Goal: Task Accomplishment & Management: Use online tool/utility

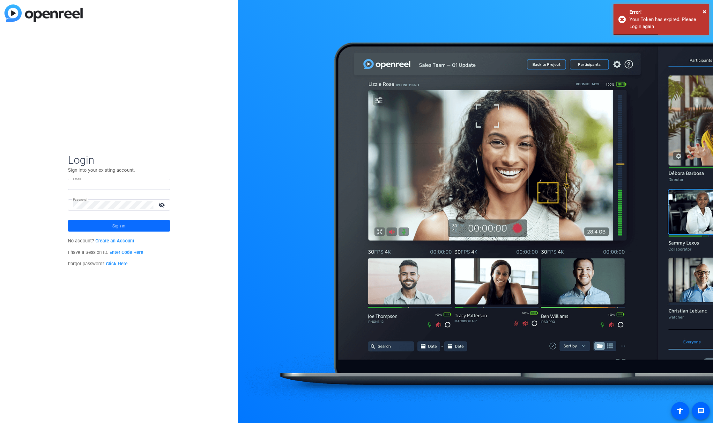
type input "openreel@fridaysfilms.com"
click at [114, 225] on span "Sign in" at bounding box center [118, 226] width 13 height 16
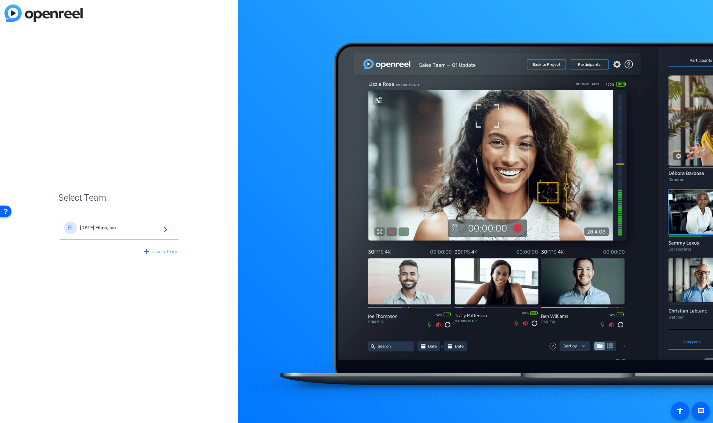
click at [114, 226] on span "Friday's Films, Inc." at bounding box center [120, 228] width 80 height 6
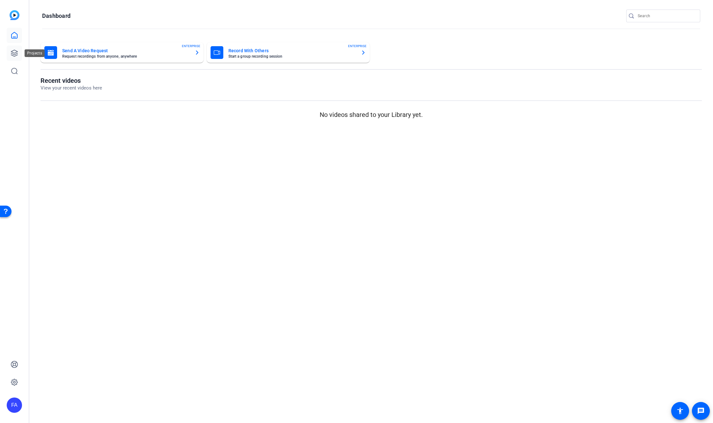
click at [14, 53] on icon at bounding box center [14, 53] width 6 height 6
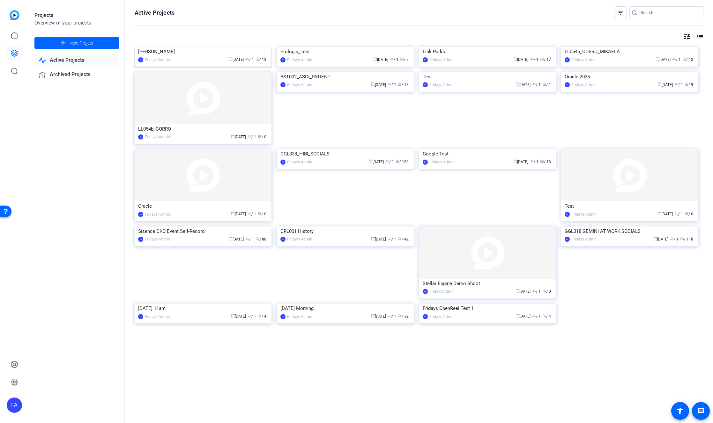
click at [151, 56] on div "[PERSON_NAME]" at bounding box center [203, 52] width 130 height 10
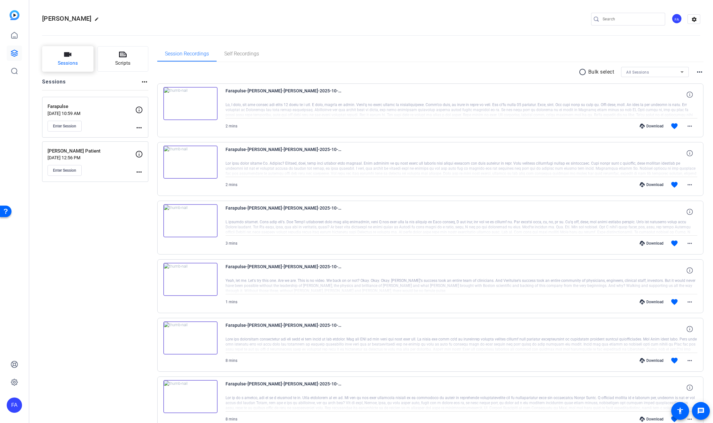
click at [70, 56] on icon "button" at bounding box center [68, 55] width 8 height 8
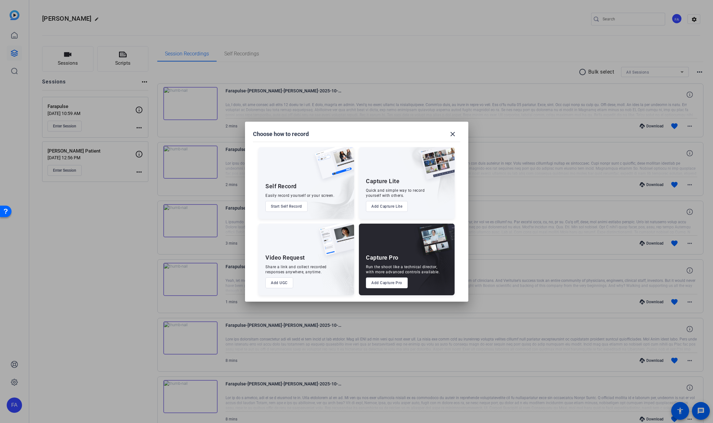
click at [384, 283] on button "Add Capture Pro" at bounding box center [387, 283] width 42 height 11
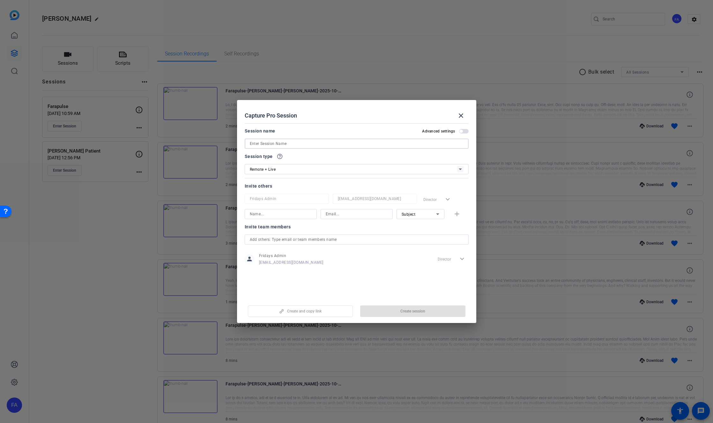
click at [265, 145] on input at bounding box center [357, 144] width 214 height 8
paste input "FARAPLUSE"
type input "FARAPLUSE"
click at [420, 313] on span "Create session" at bounding box center [412, 311] width 25 height 5
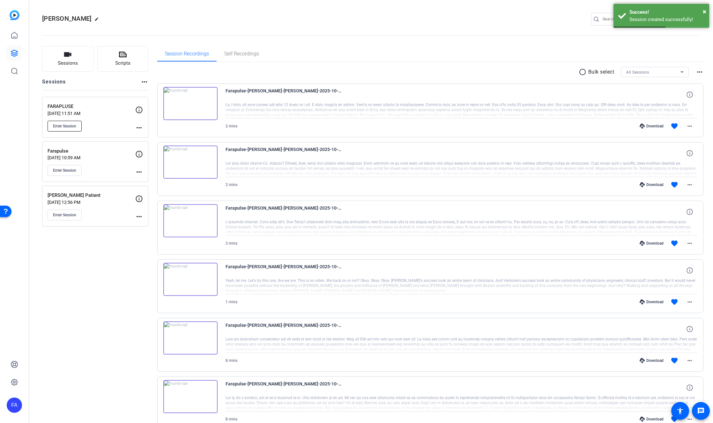
click at [67, 127] on span "Enter Session" at bounding box center [64, 126] width 23 height 5
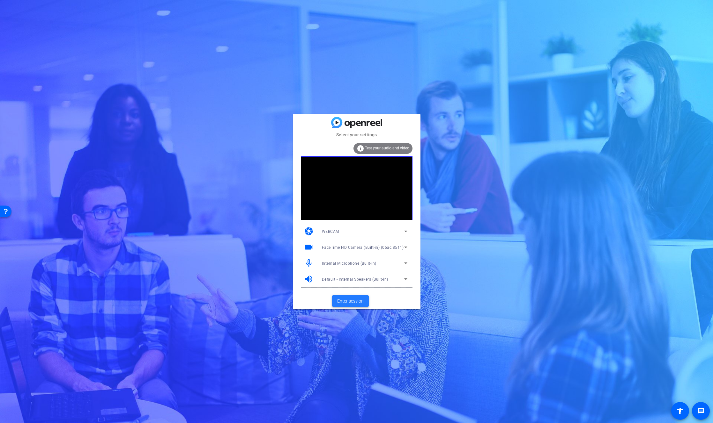
click at [355, 302] on span "Enter session" at bounding box center [350, 301] width 26 height 7
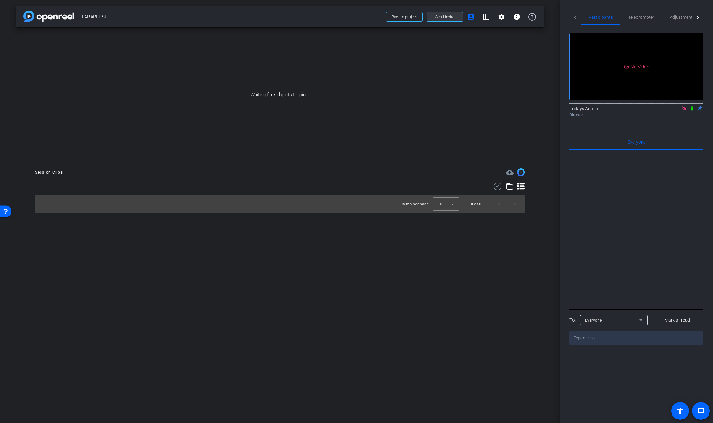
click at [451, 19] on span at bounding box center [445, 16] width 36 height 15
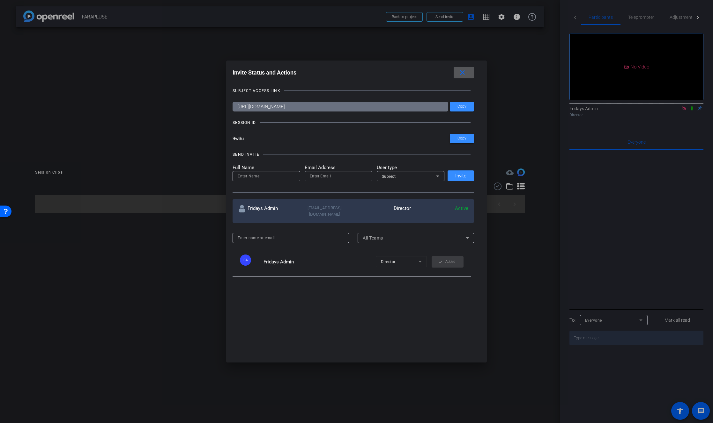
click at [250, 177] on input at bounding box center [266, 176] width 57 height 8
type input "Perry"
click at [327, 178] on input "email" at bounding box center [338, 176] width 57 height 8
type input "perry@fridaysfilms.com"
click at [409, 176] on div "Subject" at bounding box center [409, 176] width 54 height 8
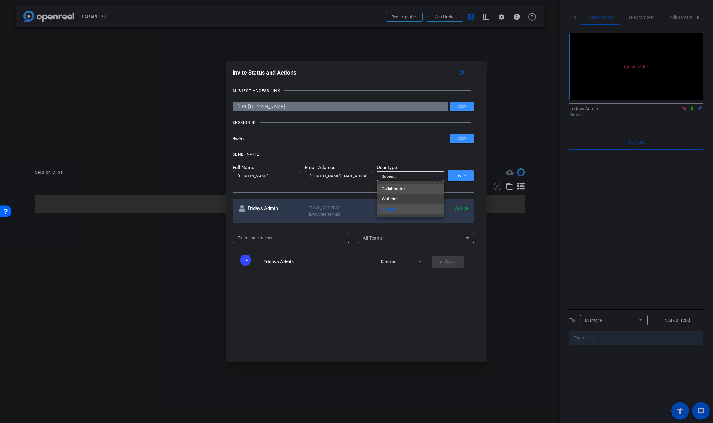
click at [399, 189] on span "Collaborator" at bounding box center [393, 189] width 23 height 8
click at [463, 176] on span "Invite" at bounding box center [460, 176] width 11 height 5
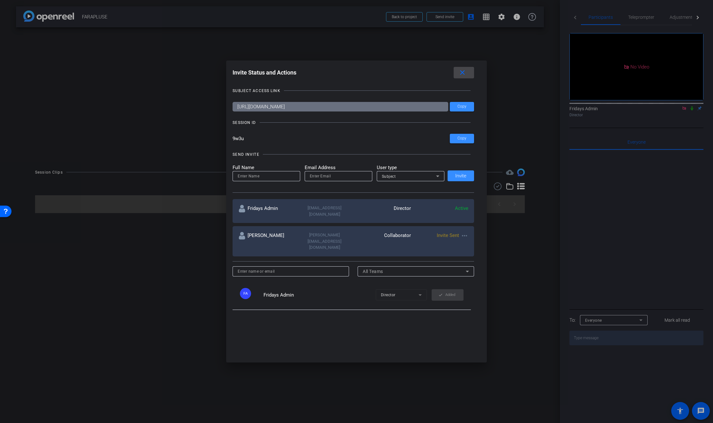
click at [465, 73] on mat-icon "close" at bounding box center [462, 73] width 8 height 8
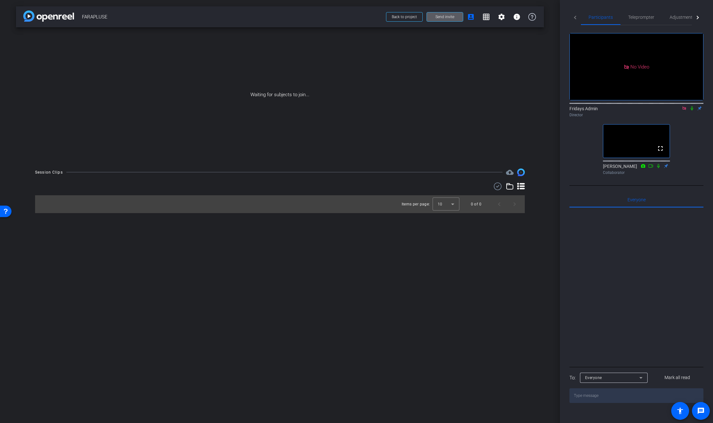
click at [691, 111] on icon at bounding box center [691, 108] width 5 height 4
click at [446, 18] on span "Send invite" at bounding box center [444, 16] width 19 height 5
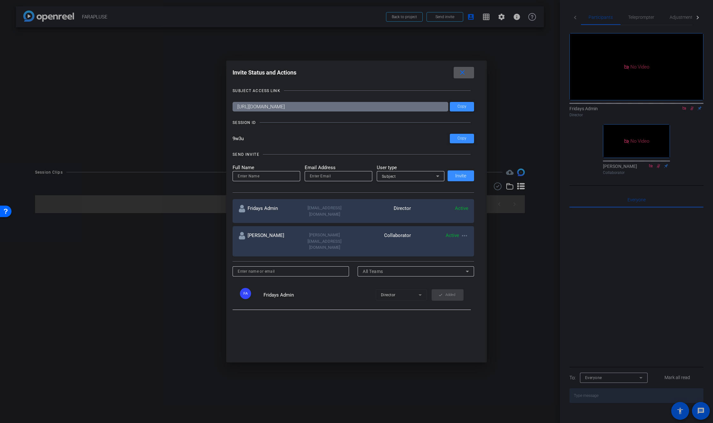
click at [468, 73] on span at bounding box center [463, 72] width 20 height 15
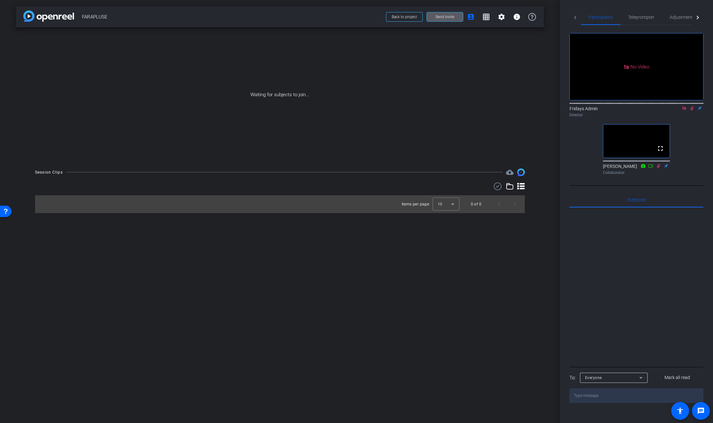
click at [441, 17] on span "Send invite" at bounding box center [444, 16] width 19 height 5
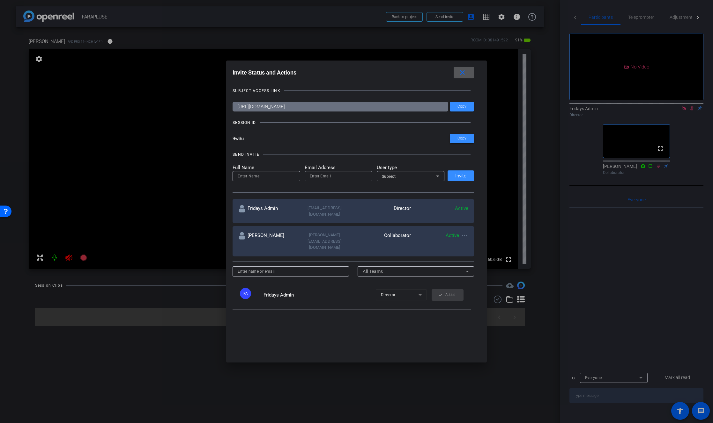
click at [468, 72] on span at bounding box center [463, 72] width 20 height 15
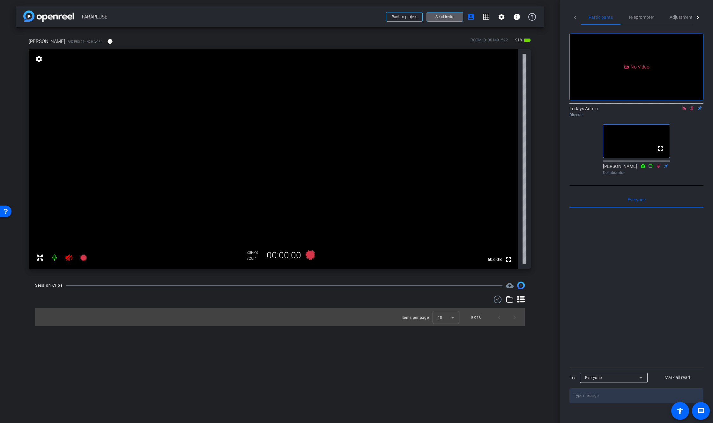
click at [68, 258] on icon at bounding box center [68, 258] width 7 height 6
click at [55, 257] on mat-icon at bounding box center [54, 258] width 13 height 13
click at [54, 256] on mat-icon at bounding box center [54, 258] width 13 height 13
click at [69, 257] on icon at bounding box center [68, 258] width 7 height 6
click at [69, 255] on icon at bounding box center [68, 258] width 7 height 6
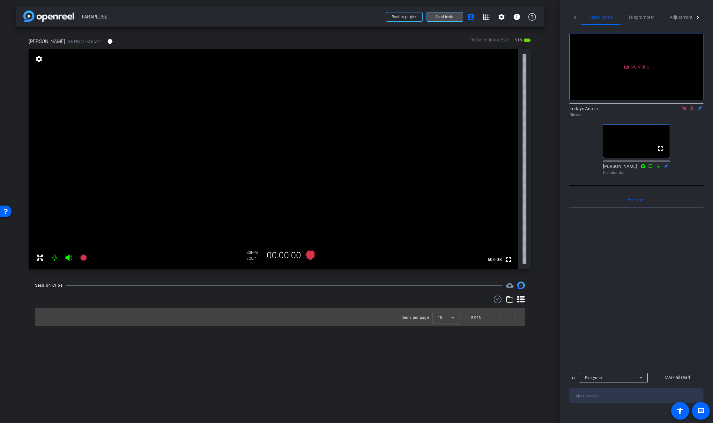
click at [446, 15] on span "Send invite" at bounding box center [444, 16] width 19 height 5
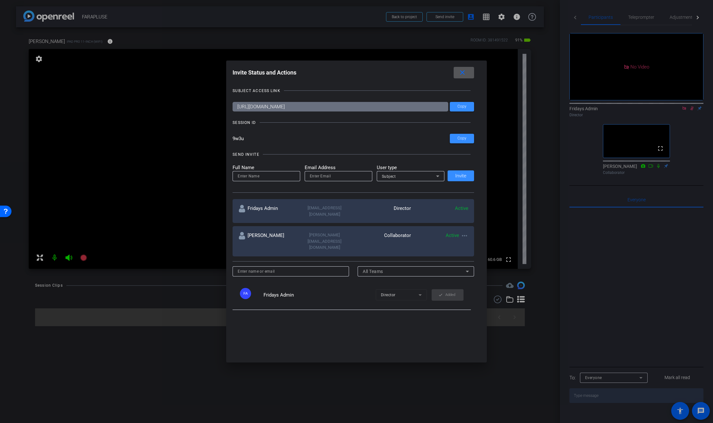
click at [315, 175] on input "email" at bounding box center [338, 176] width 57 height 8
paste input "allie@fogartyinnovation.org"
type input "allie@fogartyinnovation.org"
click at [412, 177] on div "Subject" at bounding box center [409, 176] width 54 height 8
drag, startPoint x: 404, startPoint y: 188, endPoint x: 378, endPoint y: 182, distance: 27.1
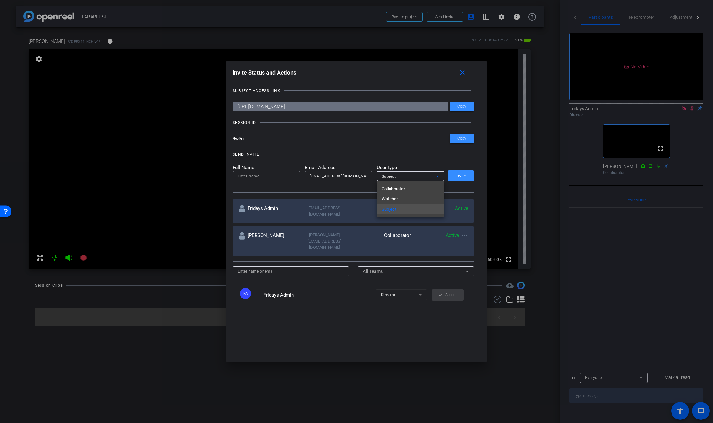
click at [404, 188] on span "Collaborator" at bounding box center [393, 189] width 23 height 8
click at [268, 179] on input at bounding box center [266, 176] width 57 height 8
type input "Allie"
click at [462, 177] on span "Invite" at bounding box center [460, 176] width 11 height 5
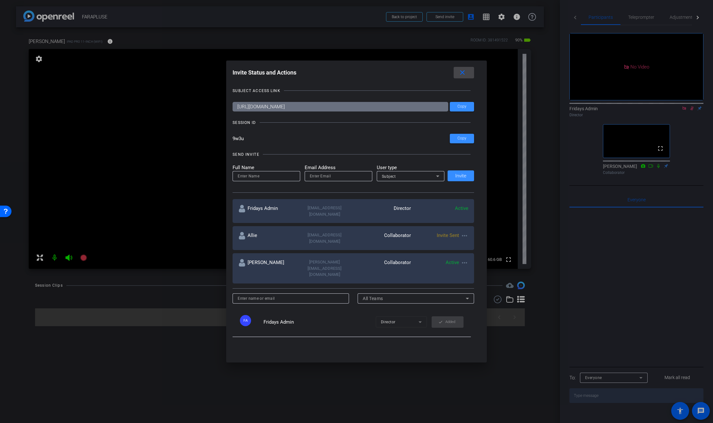
click at [462, 71] on mat-icon "close" at bounding box center [462, 73] width 8 height 8
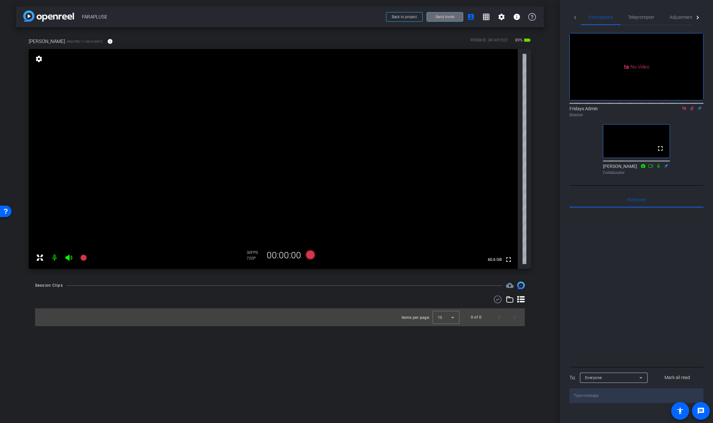
click at [443, 19] on span "Send invite" at bounding box center [444, 16] width 19 height 5
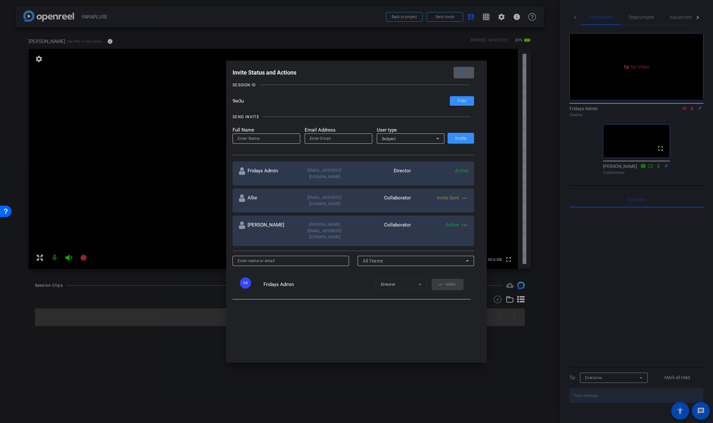
scroll to position [54, 0]
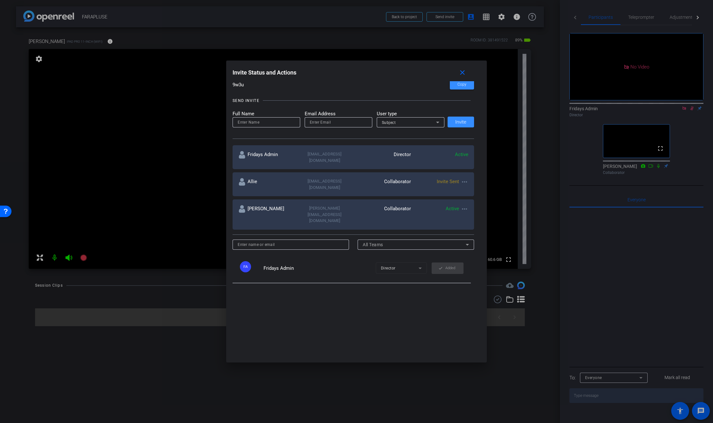
click at [466, 178] on mat-icon "more_horiz" at bounding box center [464, 182] width 8 height 8
click at [384, 82] on div at bounding box center [356, 211] width 713 height 423
click at [462, 178] on mat-icon "more_horiz" at bounding box center [464, 182] width 8 height 8
click at [485, 203] on span "Update and Re-Send Invite" at bounding box center [490, 203] width 48 height 8
type input "Allie"
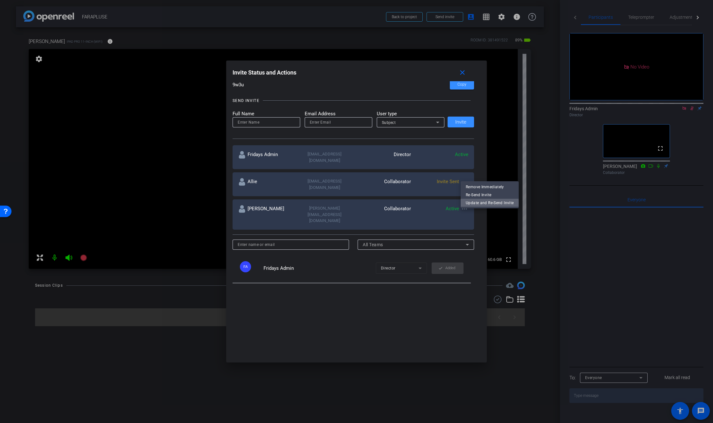
type input "allie@fogartyinnovation.org"
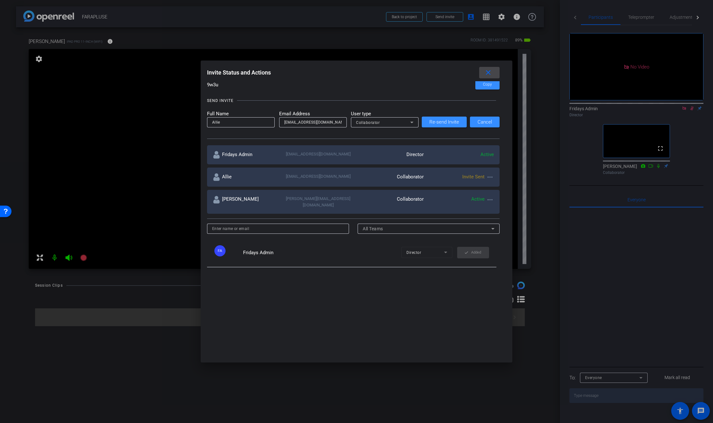
click at [485, 72] on mat-icon "close" at bounding box center [488, 73] width 8 height 8
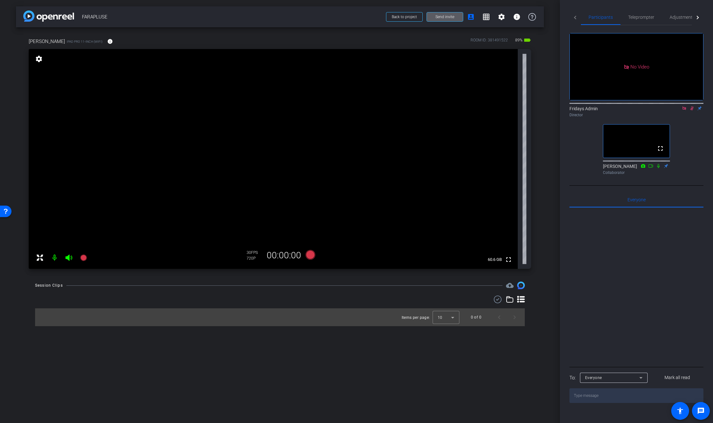
click at [692, 111] on icon at bounding box center [692, 108] width 4 height 4
click at [683, 111] on icon at bounding box center [683, 108] width 5 height 4
click at [644, 15] on span "Teleprompter" at bounding box center [641, 17] width 26 height 4
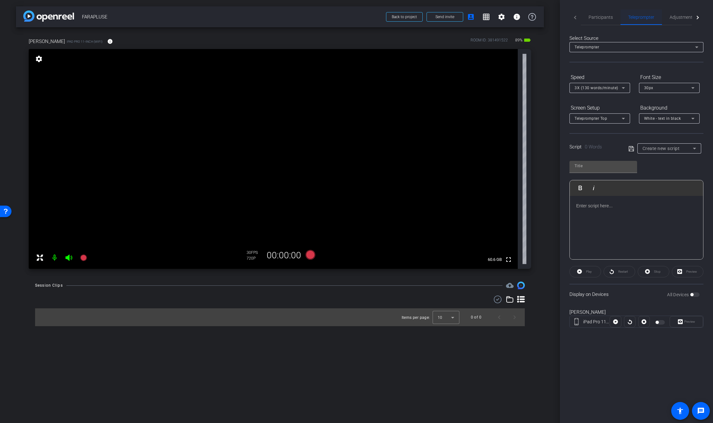
drag, startPoint x: 642, startPoint y: 17, endPoint x: 620, endPoint y: 18, distance: 22.0
click at [642, 16] on span "Teleprompter" at bounding box center [641, 17] width 26 height 4
click at [685, 16] on span "Adjustments" at bounding box center [681, 17] width 25 height 4
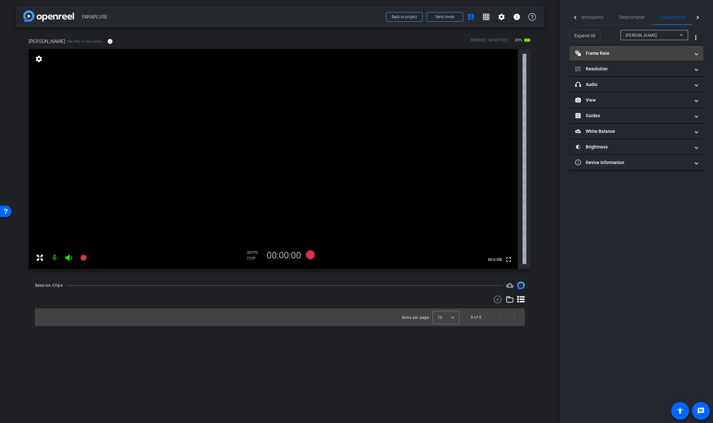
click at [598, 52] on mat-panel-title "Frame Rate Frame Rate" at bounding box center [632, 53] width 115 height 7
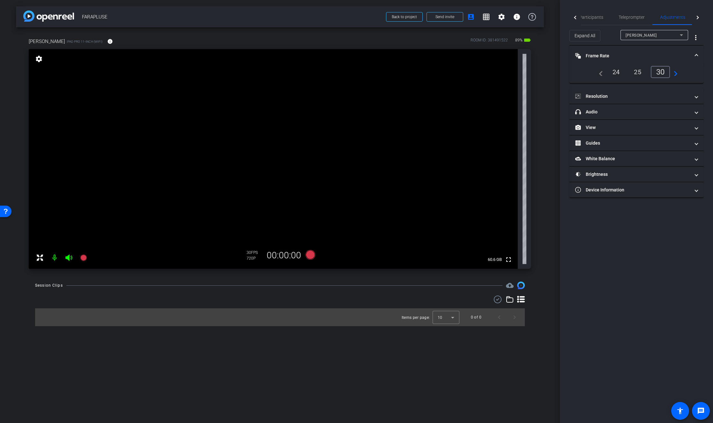
click at [618, 71] on div "24" at bounding box center [615, 72] width 17 height 11
click at [605, 96] on mat-panel-title "Resolution" at bounding box center [632, 96] width 115 height 7
click at [659, 116] on div "1080" at bounding box center [653, 115] width 24 height 11
click at [662, 116] on div "1080" at bounding box center [651, 115] width 28 height 12
click at [672, 116] on mat-icon "navigate_next" at bounding box center [669, 115] width 8 height 8
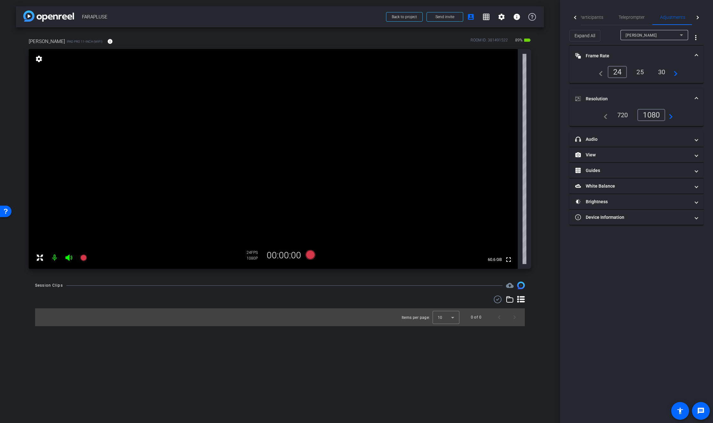
click at [658, 115] on div "1080" at bounding box center [651, 115] width 28 height 12
drag, startPoint x: 647, startPoint y: 115, endPoint x: 641, endPoint y: 121, distance: 9.2
click at [647, 115] on div "1080" at bounding box center [651, 115] width 28 height 12
click at [618, 70] on div "24" at bounding box center [616, 72] width 19 height 12
click at [603, 116] on mat-icon "navigate_before" at bounding box center [604, 115] width 8 height 8
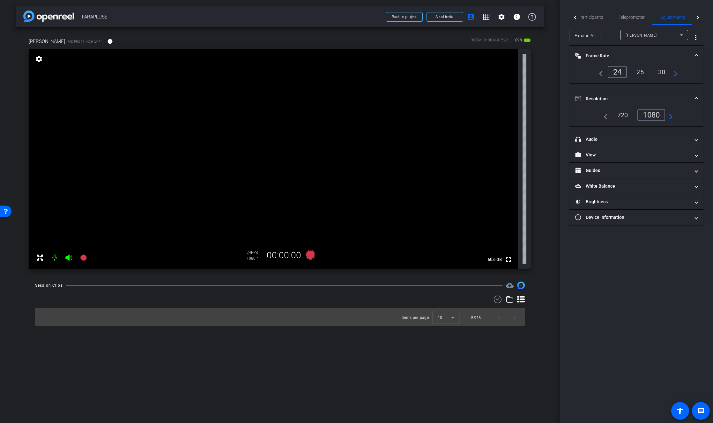
click at [620, 114] on div "720" at bounding box center [622, 115] width 20 height 11
click at [652, 114] on div "1080" at bounding box center [653, 115] width 24 height 11
click at [581, 16] on span "Participants" at bounding box center [591, 17] width 24 height 4
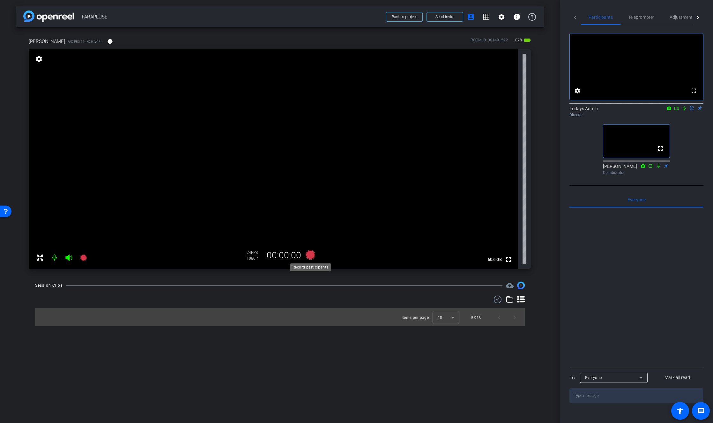
click at [309, 255] on icon at bounding box center [310, 255] width 10 height 10
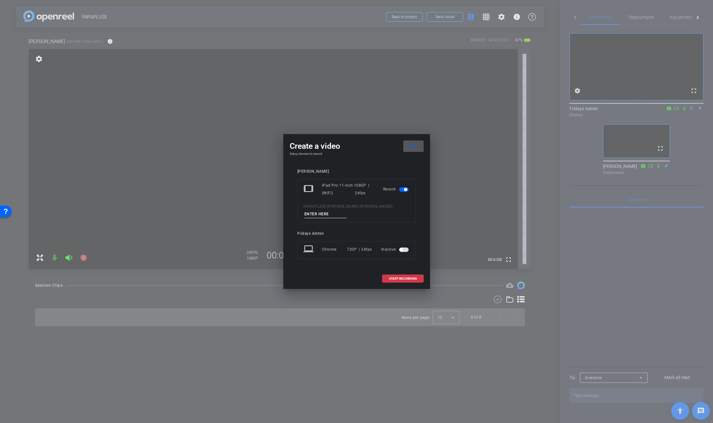
click at [318, 216] on input at bounding box center [325, 214] width 43 height 8
type input "BILL"
click at [409, 280] on span "START RECORDING" at bounding box center [403, 278] width 28 height 3
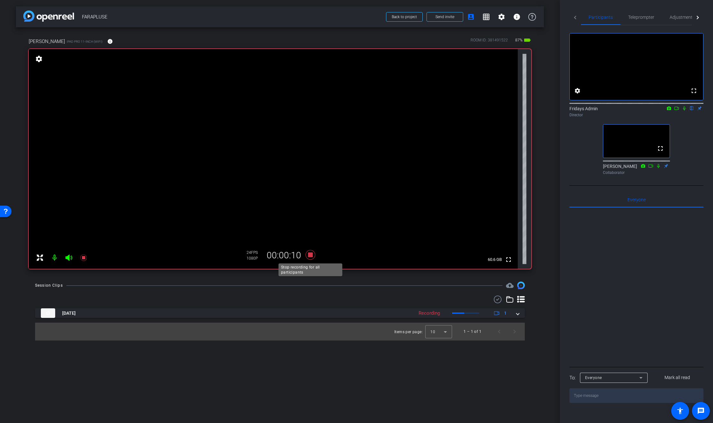
click at [313, 256] on icon at bounding box center [310, 254] width 15 height 11
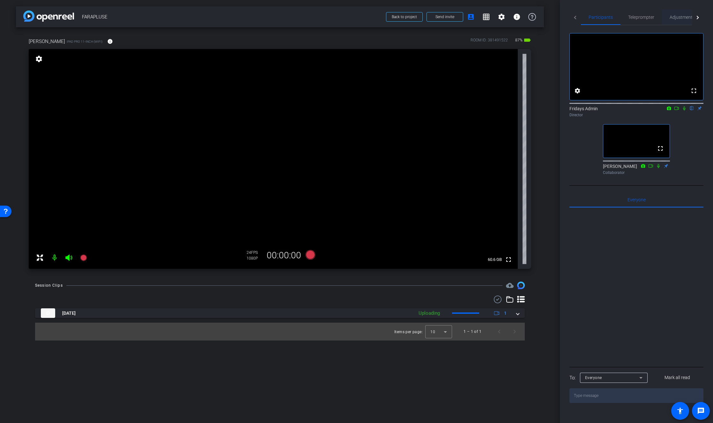
click at [687, 17] on span "Adjustments" at bounding box center [681, 17] width 25 height 4
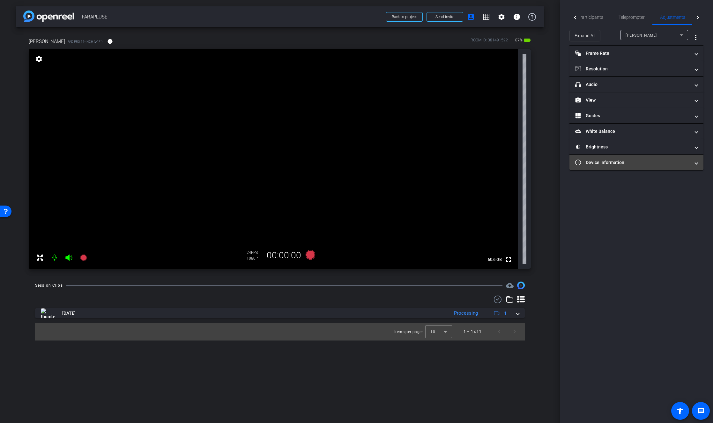
click at [622, 163] on mat-panel-title "Device Information" at bounding box center [632, 162] width 115 height 7
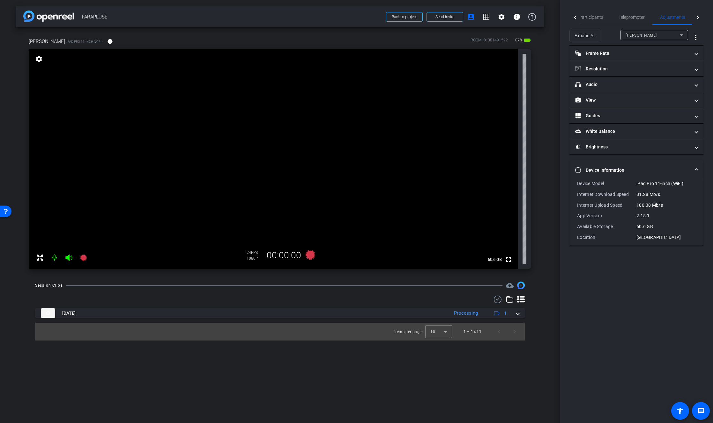
drag, startPoint x: 467, startPoint y: 381, endPoint x: 482, endPoint y: 368, distance: 20.5
click at [470, 379] on div "arrow_back FARAPLUSE Back to project Send invite account_box grid_on settings i…" at bounding box center [280, 211] width 560 height 423
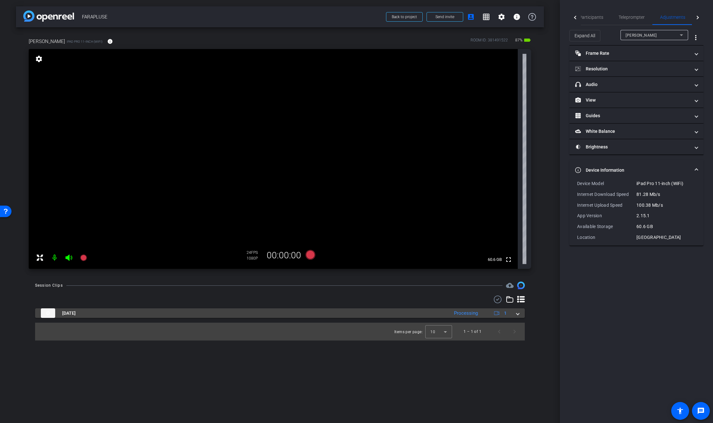
click at [518, 315] on span at bounding box center [517, 313] width 3 height 7
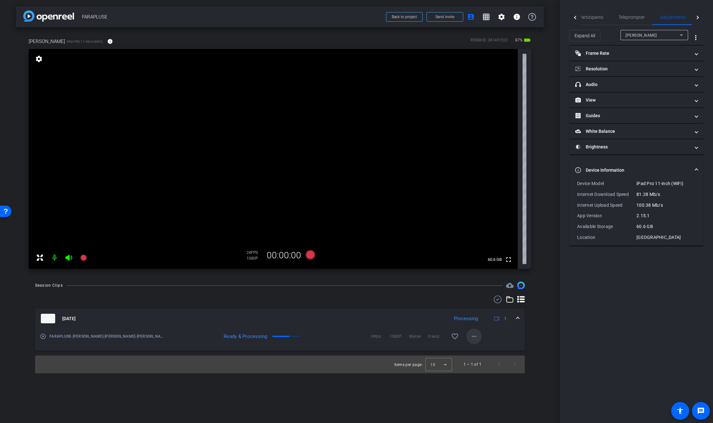
click at [476, 336] on mat-icon "more_horiz" at bounding box center [474, 337] width 8 height 8
click at [485, 350] on span "Download Original" at bounding box center [490, 350] width 38 height 8
click at [471, 338] on mat-icon "more_horiz" at bounding box center [474, 337] width 8 height 8
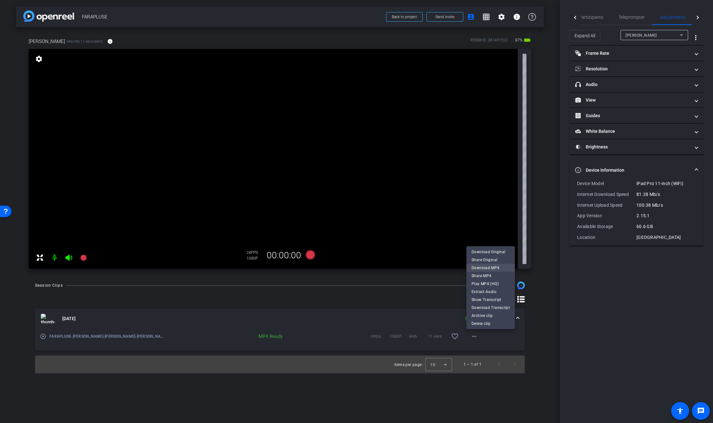
click at [484, 267] on span "Download MP4" at bounding box center [490, 268] width 38 height 8
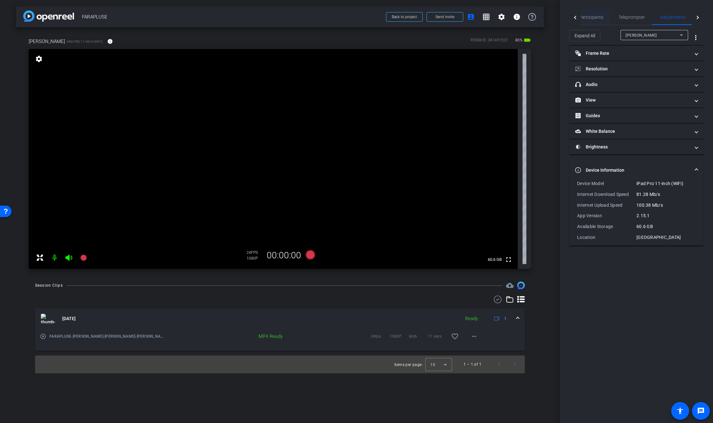
click at [595, 12] on span "Participants" at bounding box center [591, 17] width 24 height 15
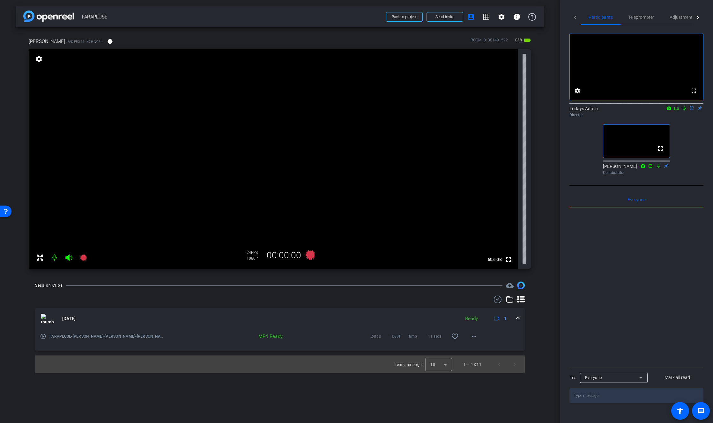
click at [675, 111] on icon at bounding box center [676, 108] width 5 height 4
click at [693, 111] on icon at bounding box center [691, 108] width 3 height 4
click at [444, 17] on span "Send invite" at bounding box center [444, 16] width 19 height 5
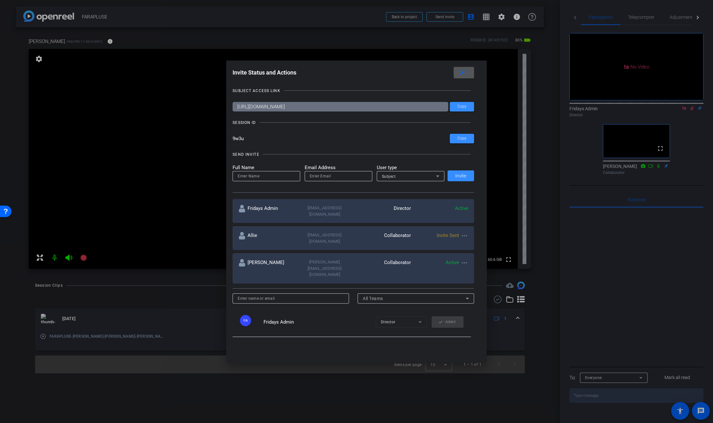
drag, startPoint x: 661, startPoint y: 118, endPoint x: 670, endPoint y: 118, distance: 8.9
click at [663, 118] on div at bounding box center [356, 211] width 713 height 423
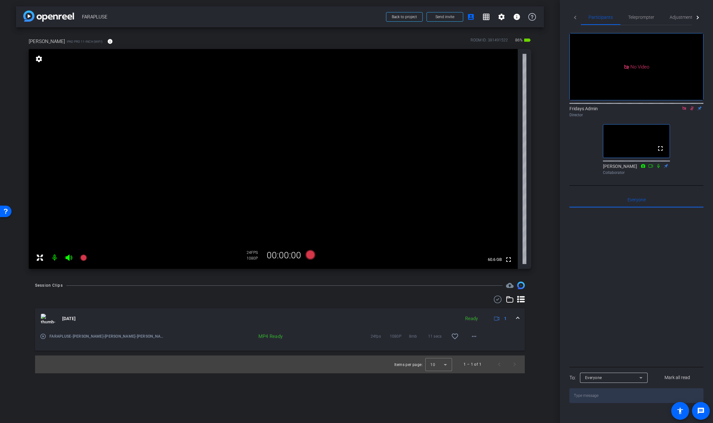
click at [693, 111] on icon at bounding box center [691, 108] width 5 height 4
click at [692, 111] on mat-icon at bounding box center [692, 109] width 8 height 6
click at [312, 256] on icon at bounding box center [310, 255] width 10 height 10
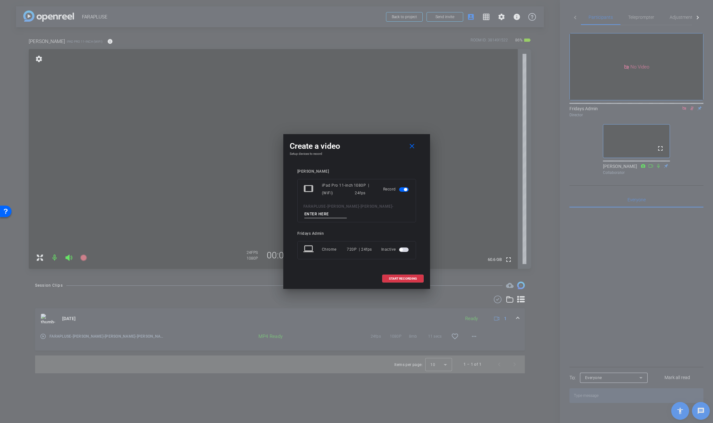
click at [321, 215] on input at bounding box center [325, 214] width 43 height 8
type input "Bill"
click at [413, 279] on span "START RECORDING" at bounding box center [403, 278] width 28 height 3
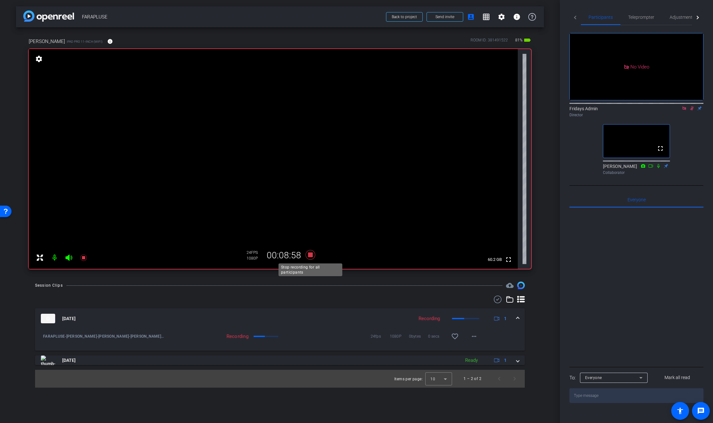
click at [311, 256] on icon at bounding box center [310, 255] width 10 height 10
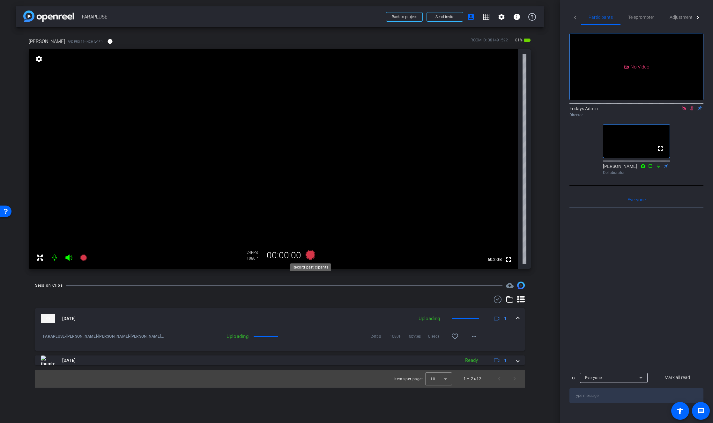
click at [312, 257] on icon at bounding box center [310, 255] width 10 height 10
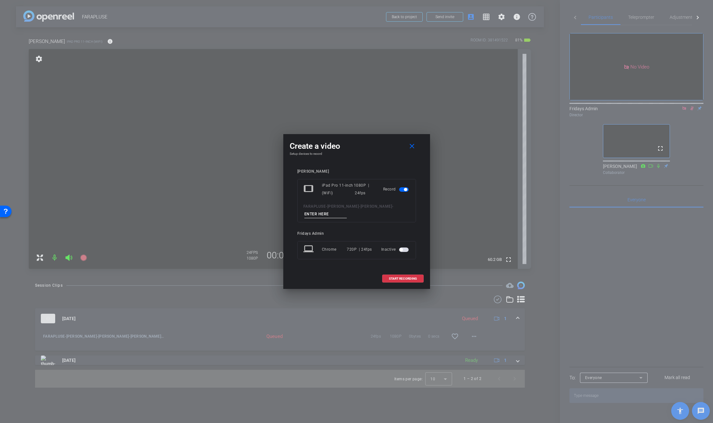
click at [316, 213] on input at bounding box center [325, 214] width 43 height 8
type input "Bill"
click at [415, 280] on span "START RECORDING" at bounding box center [403, 278] width 28 height 3
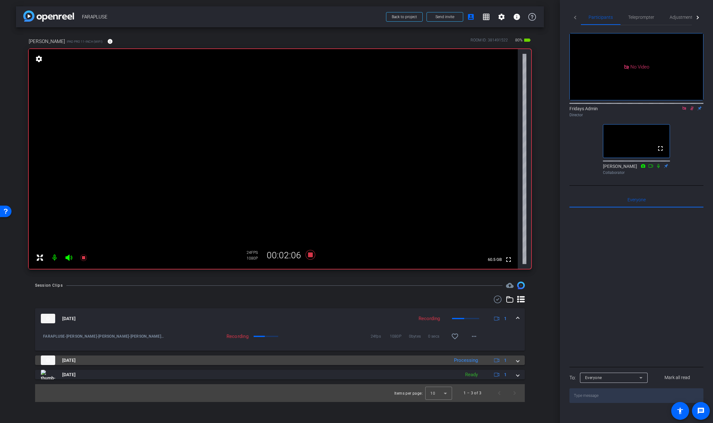
click at [518, 363] on span at bounding box center [517, 360] width 3 height 7
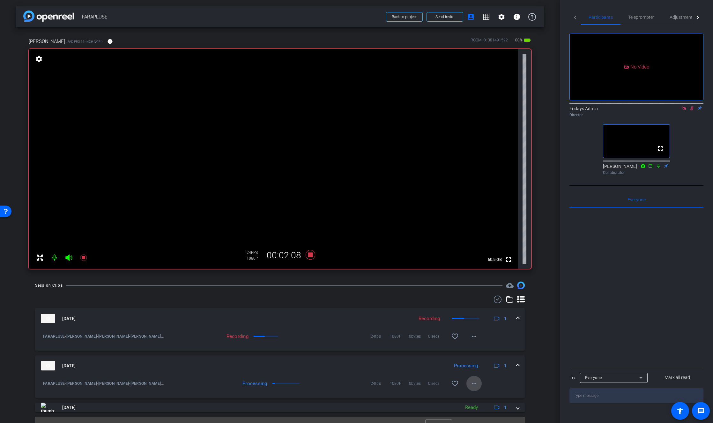
click at [476, 381] on mat-icon "more_horiz" at bounding box center [474, 384] width 8 height 8
click at [495, 323] on span "Download Original" at bounding box center [490, 323] width 38 height 8
click at [310, 256] on icon at bounding box center [310, 255] width 10 height 10
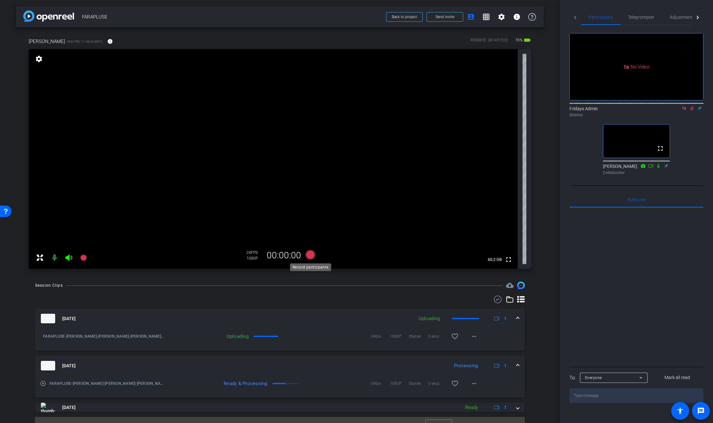
click at [310, 255] on icon at bounding box center [310, 255] width 10 height 10
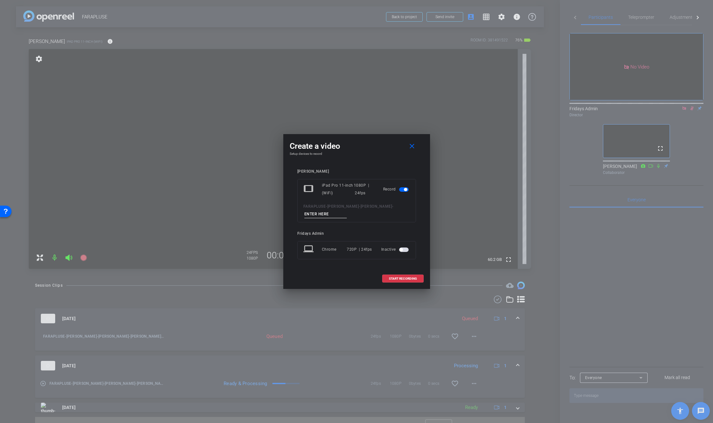
click at [310, 213] on input at bounding box center [325, 214] width 43 height 8
type input "bill"
click at [405, 280] on span "START RECORDING" at bounding box center [403, 278] width 28 height 3
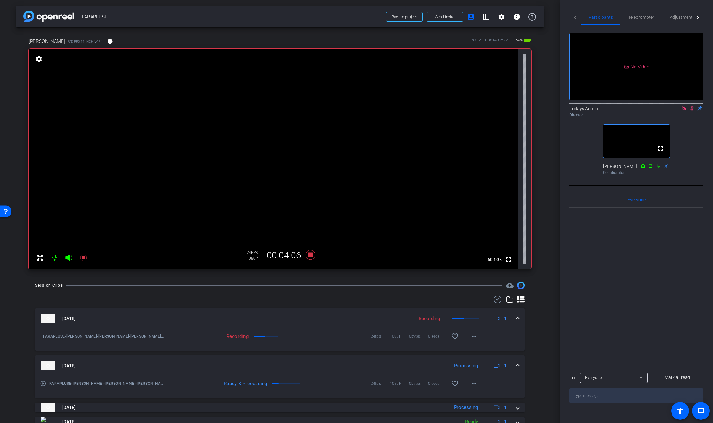
click at [663, 267] on div at bounding box center [636, 287] width 134 height 158
click at [693, 111] on icon at bounding box center [691, 108] width 5 height 4
click at [311, 256] on icon at bounding box center [310, 255] width 10 height 10
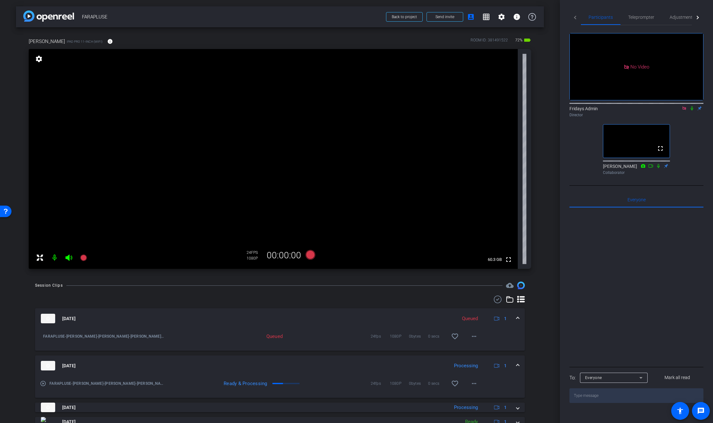
click at [684, 110] on icon at bounding box center [684, 108] width 4 height 4
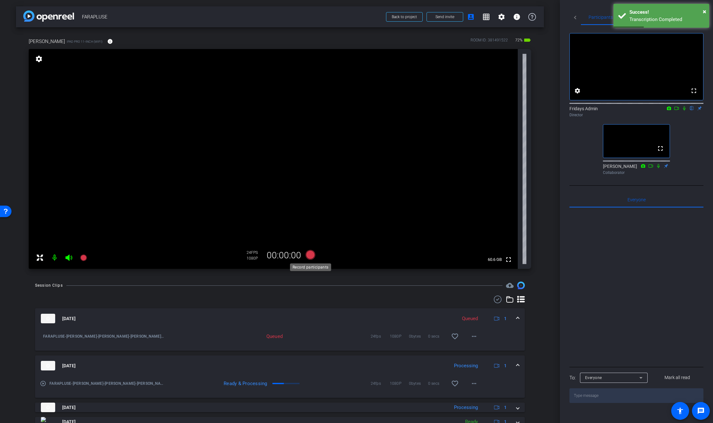
click at [310, 256] on icon at bounding box center [310, 255] width 10 height 10
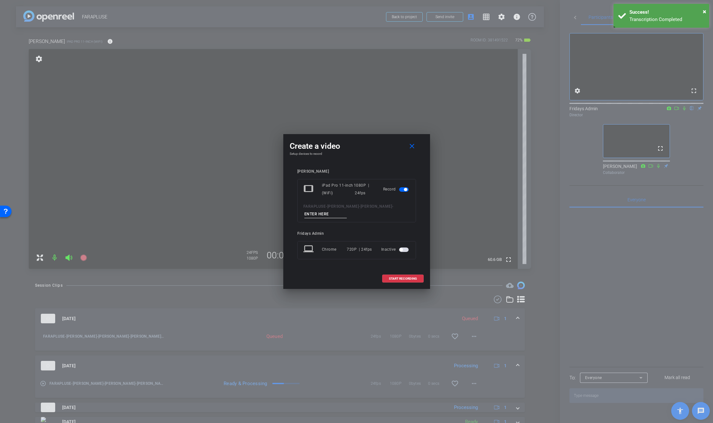
click at [313, 212] on input at bounding box center [325, 214] width 43 height 8
type input "Bill"
click at [403, 277] on span "START RECORDING" at bounding box center [403, 278] width 28 height 3
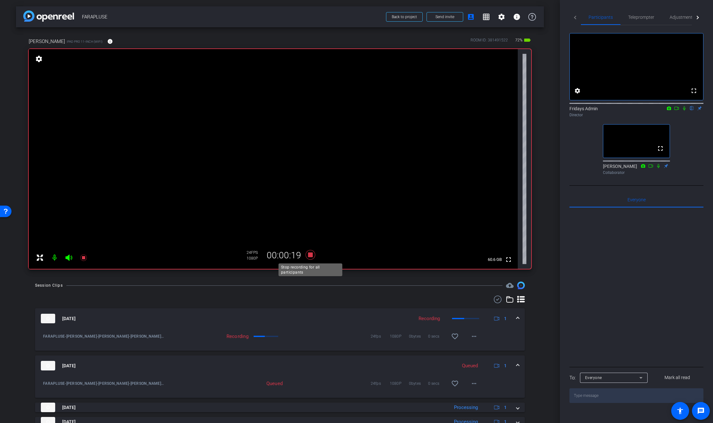
click at [311, 256] on icon at bounding box center [310, 255] width 10 height 10
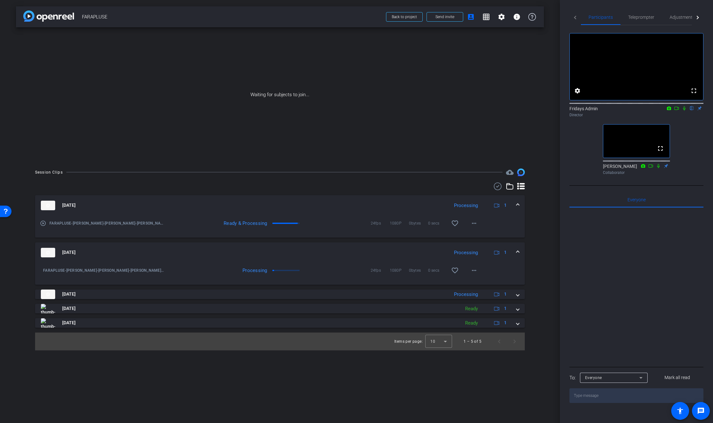
scroll to position [0, 0]
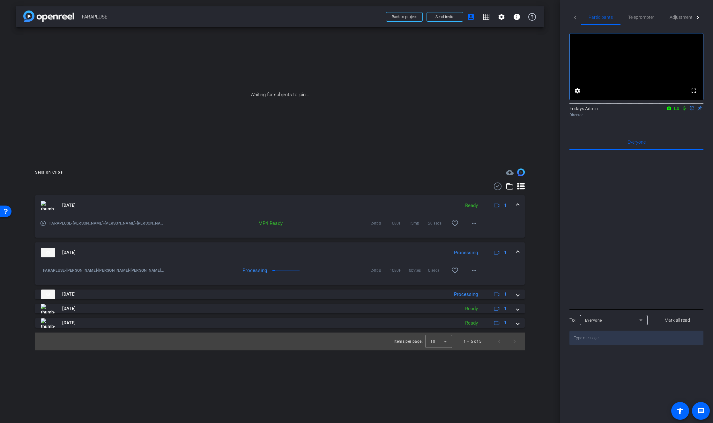
click at [684, 111] on icon at bounding box center [683, 108] width 5 height 4
click at [675, 111] on icon at bounding box center [676, 108] width 5 height 4
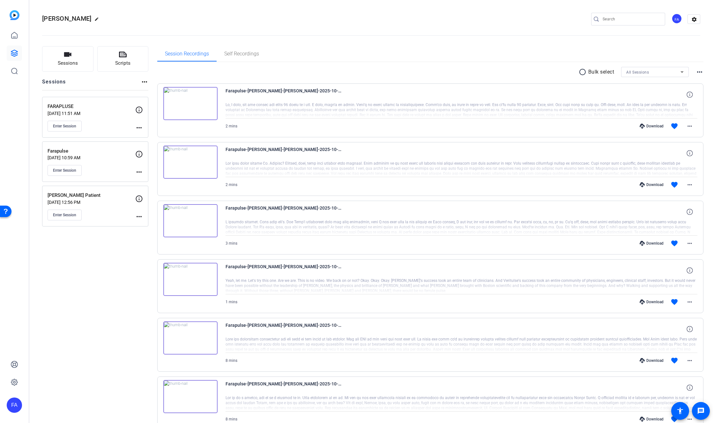
click at [95, 109] on p "FARAPLUSE" at bounding box center [92, 106] width 88 height 7
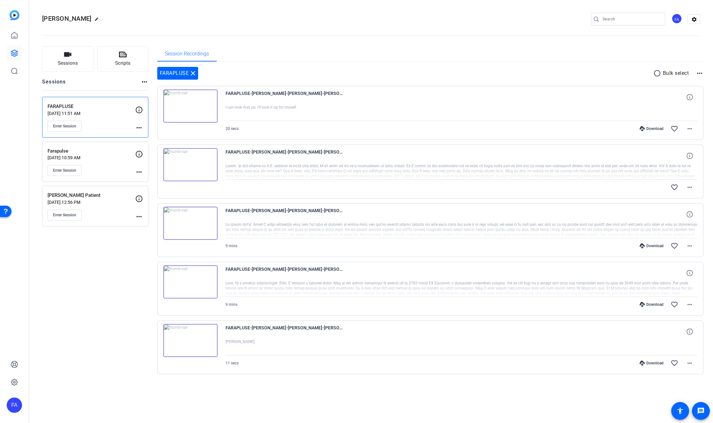
click at [107, 155] on p "[DATE] 10:59 AM" at bounding box center [92, 157] width 88 height 5
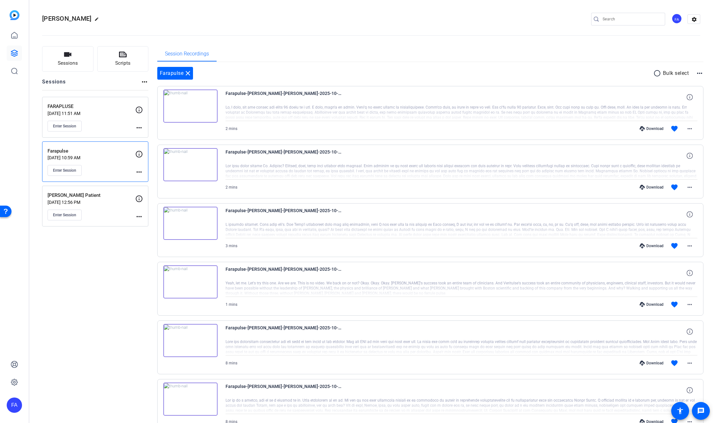
click at [104, 110] on p "FARAPLUSE" at bounding box center [92, 106] width 88 height 7
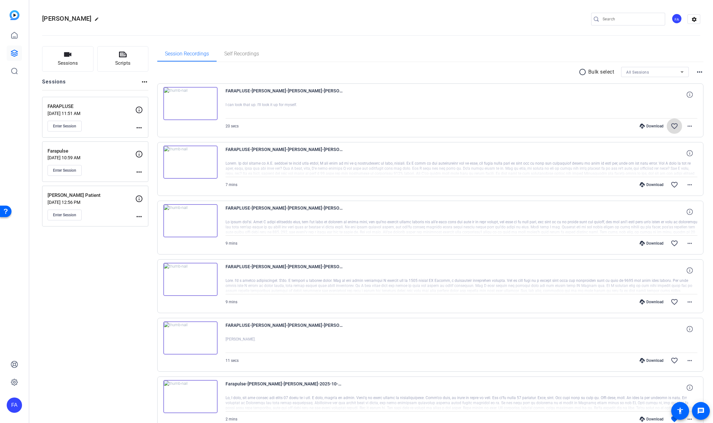
click at [675, 125] on mat-icon "favorite_border" at bounding box center [674, 126] width 8 height 8
click at [691, 127] on mat-icon "more_horiz" at bounding box center [690, 126] width 8 height 8
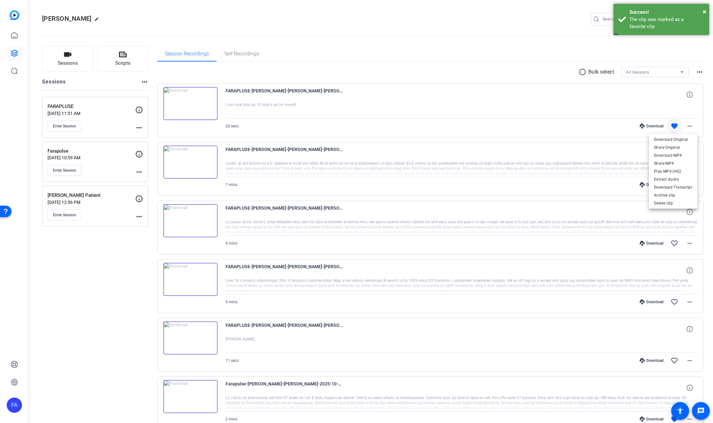
click at [675, 112] on div at bounding box center [356, 211] width 713 height 423
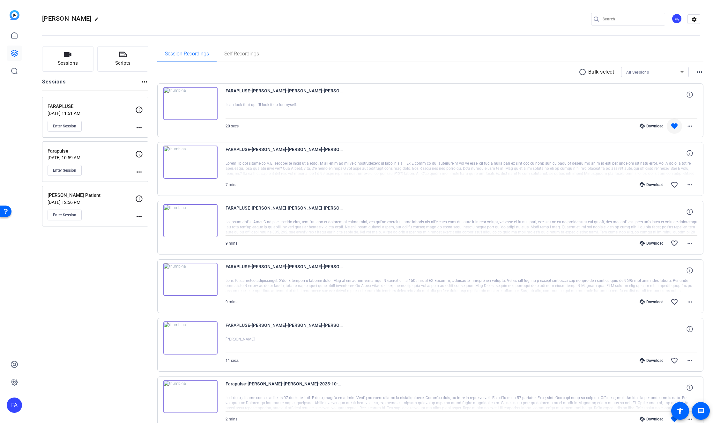
click at [653, 127] on div "Download" at bounding box center [651, 126] width 30 height 5
click at [676, 185] on mat-icon "favorite_border" at bounding box center [674, 185] width 8 height 8
click at [650, 185] on div "Download" at bounding box center [651, 184] width 30 height 5
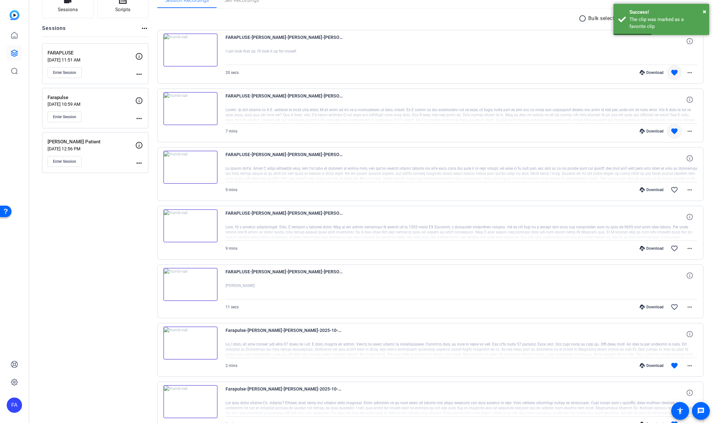
scroll to position [54, 0]
click at [674, 188] on mat-icon "favorite_border" at bounding box center [674, 190] width 8 height 8
click at [657, 188] on div "Download" at bounding box center [651, 189] width 30 height 5
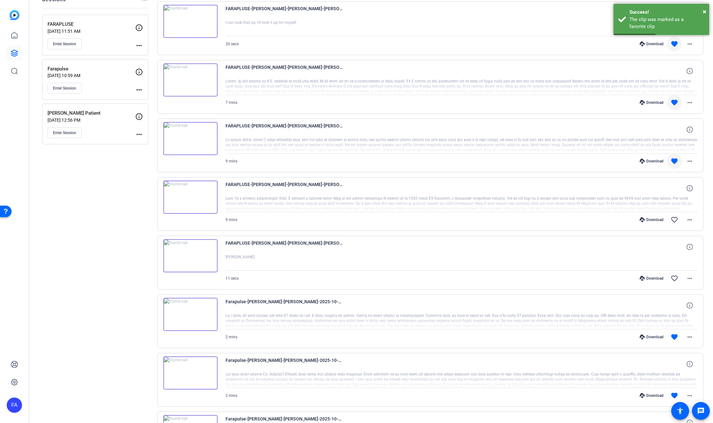
scroll to position [89, 0]
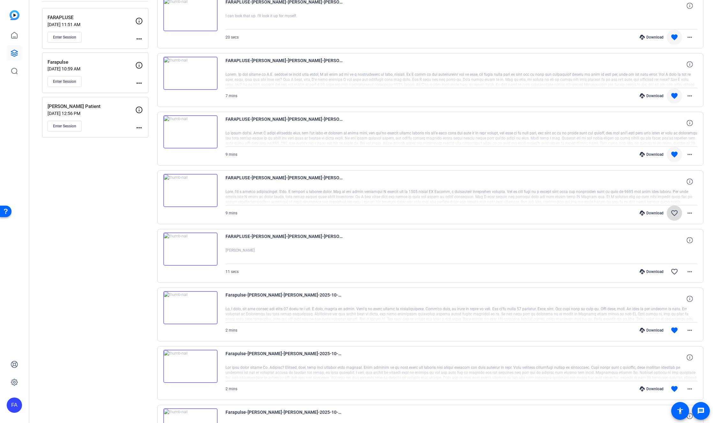
click at [670, 213] on span at bounding box center [673, 213] width 15 height 15
click at [656, 213] on div "Download" at bounding box center [651, 213] width 30 height 5
